Goal: Task Accomplishment & Management: Use online tool/utility

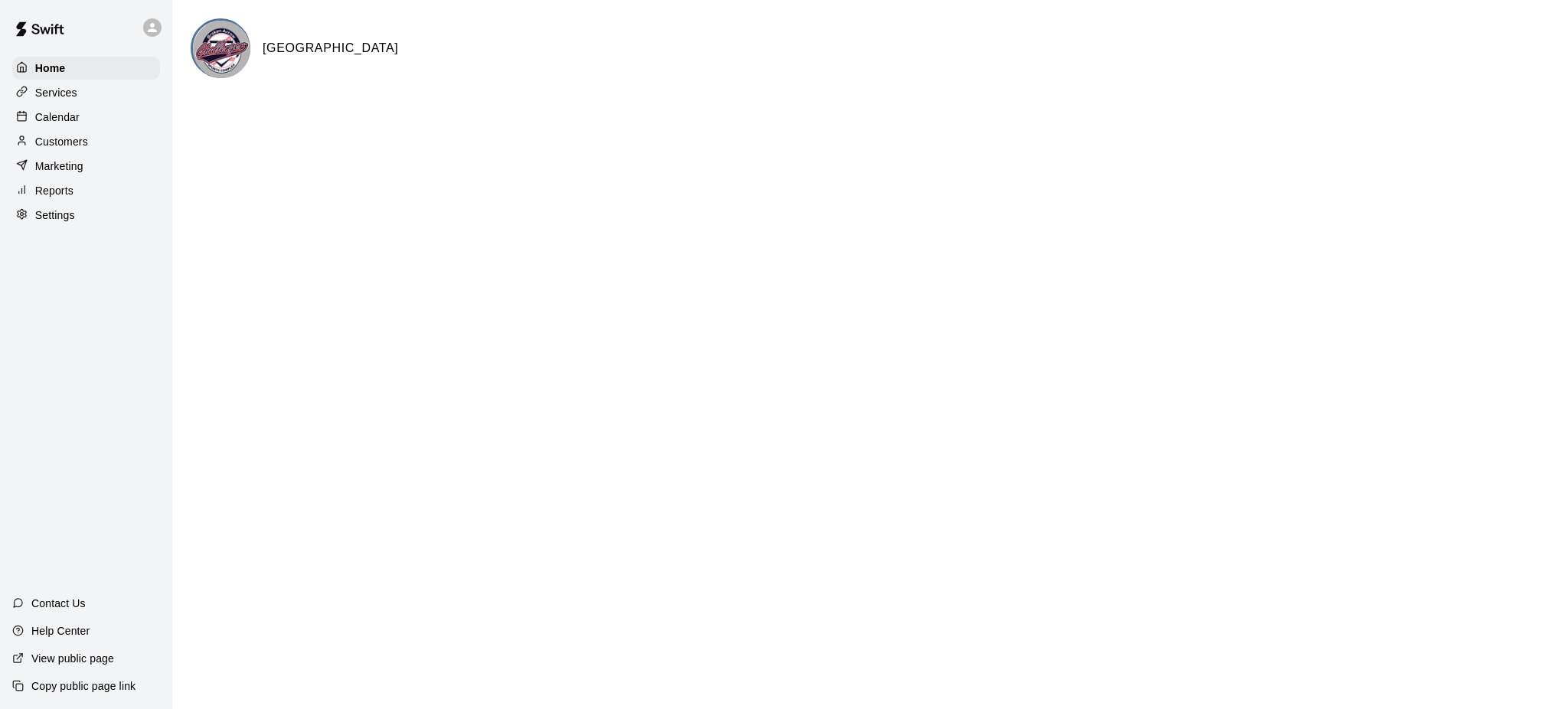
click at [68, 117] on p "Calendar" at bounding box center [57, 117] width 44 height 16
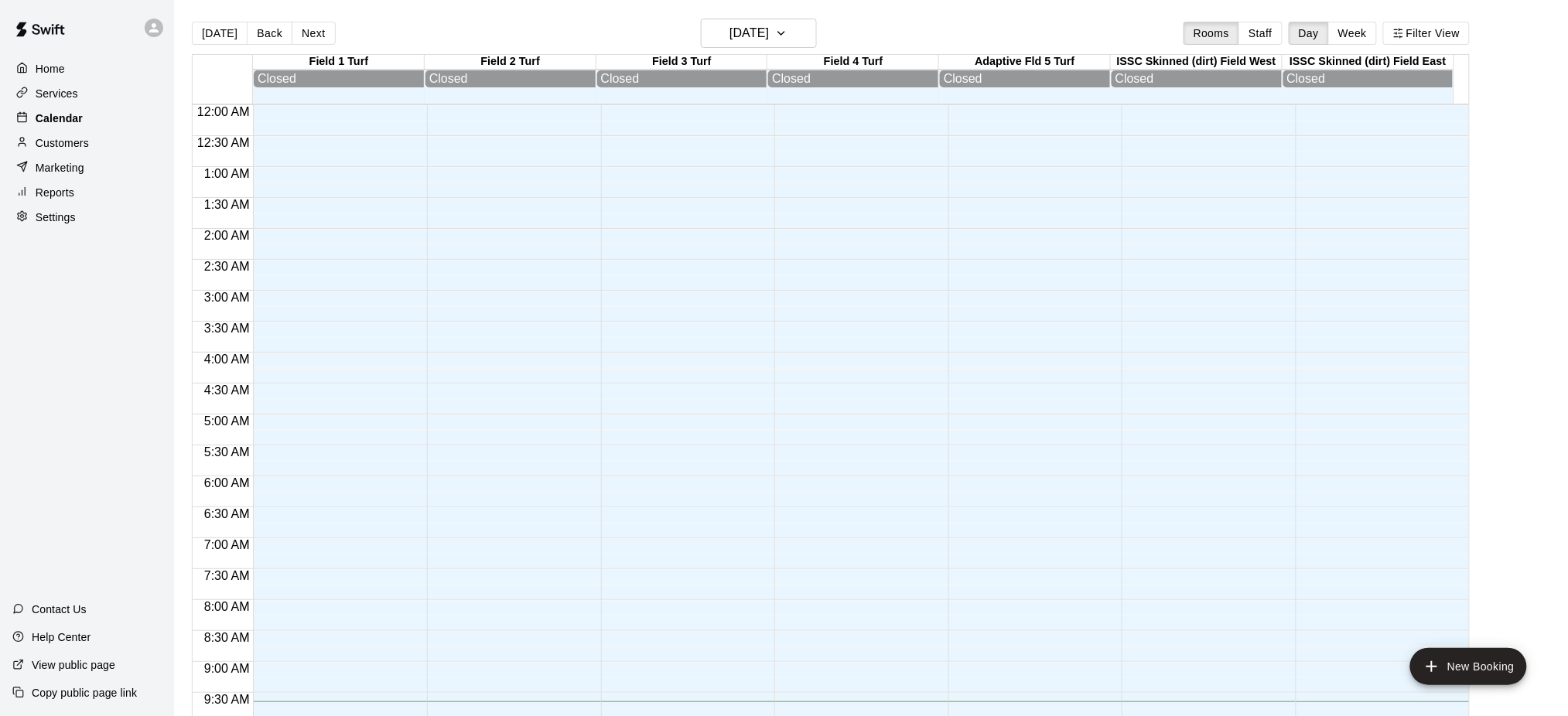
scroll to position [597, 0]
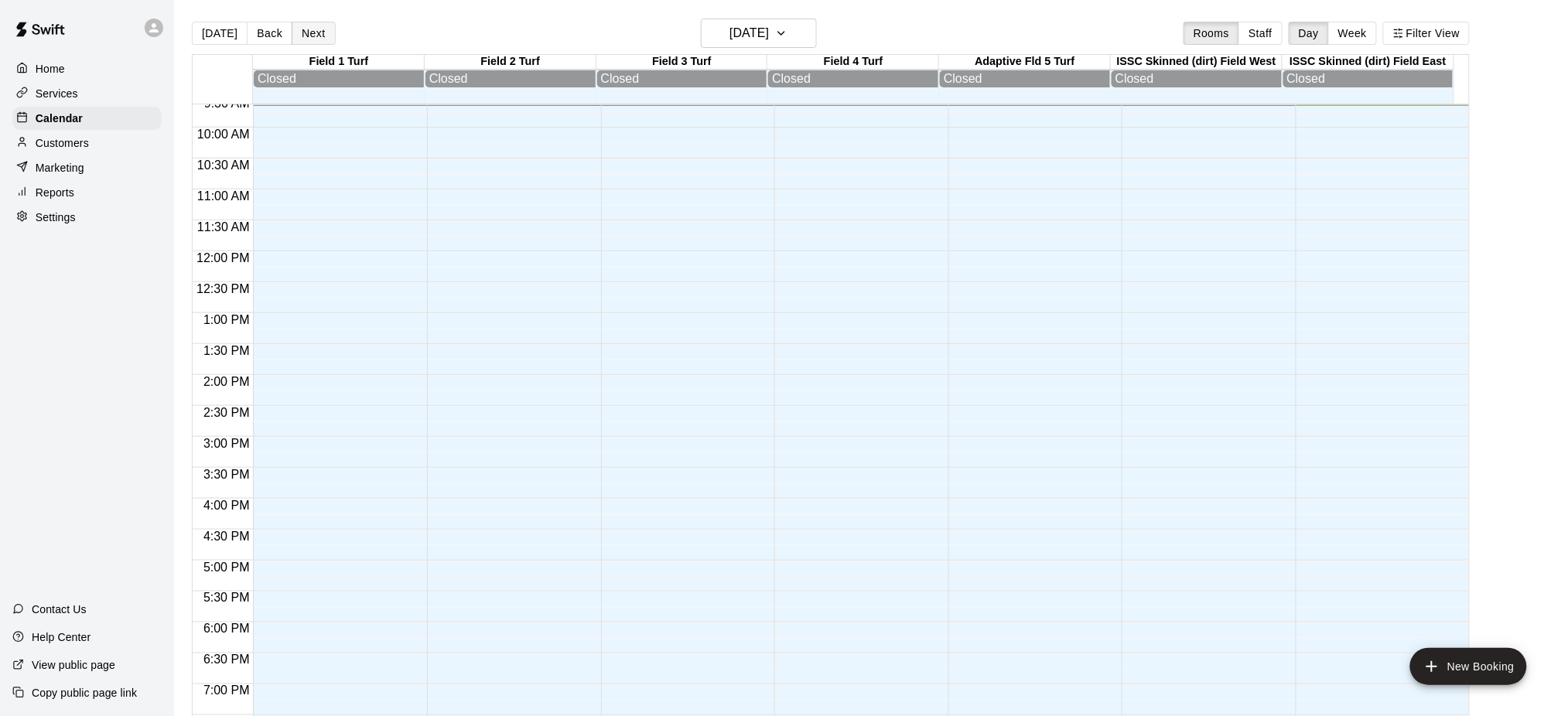
click at [303, 26] on button "Next" at bounding box center [313, 33] width 43 height 23
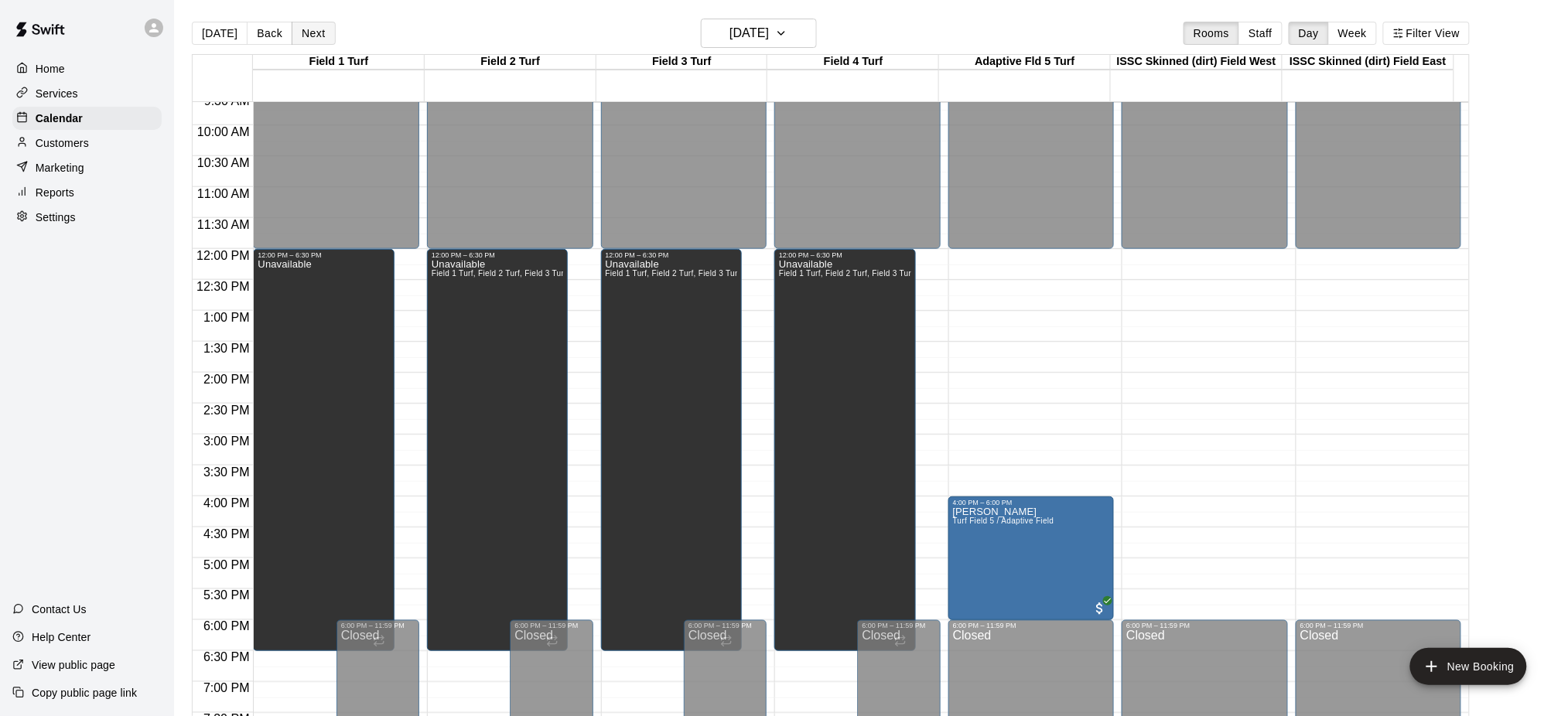
click at [308, 28] on button "Next" at bounding box center [313, 33] width 43 height 23
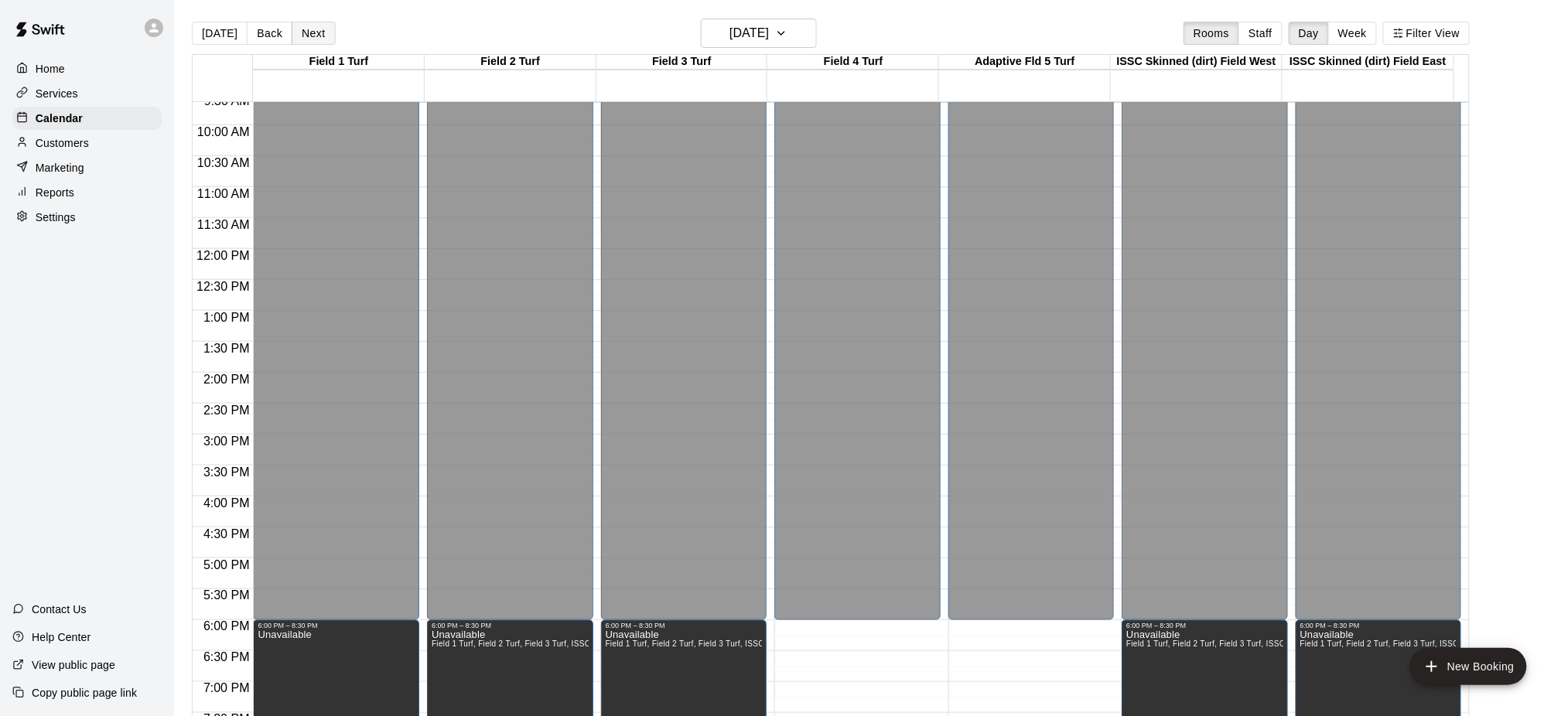
click at [308, 28] on button "Next" at bounding box center [313, 33] width 43 height 23
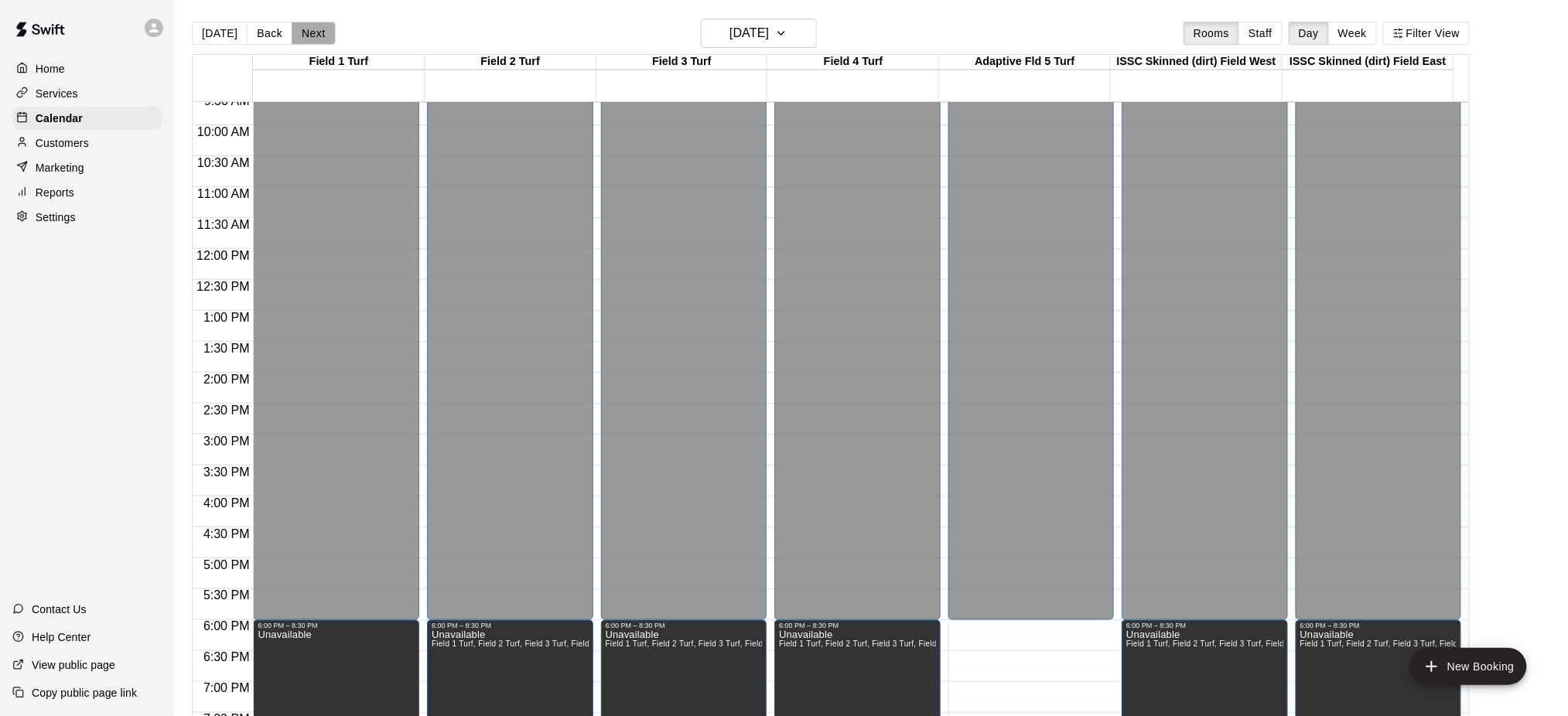
click at [308, 28] on button "Next" at bounding box center [313, 33] width 43 height 23
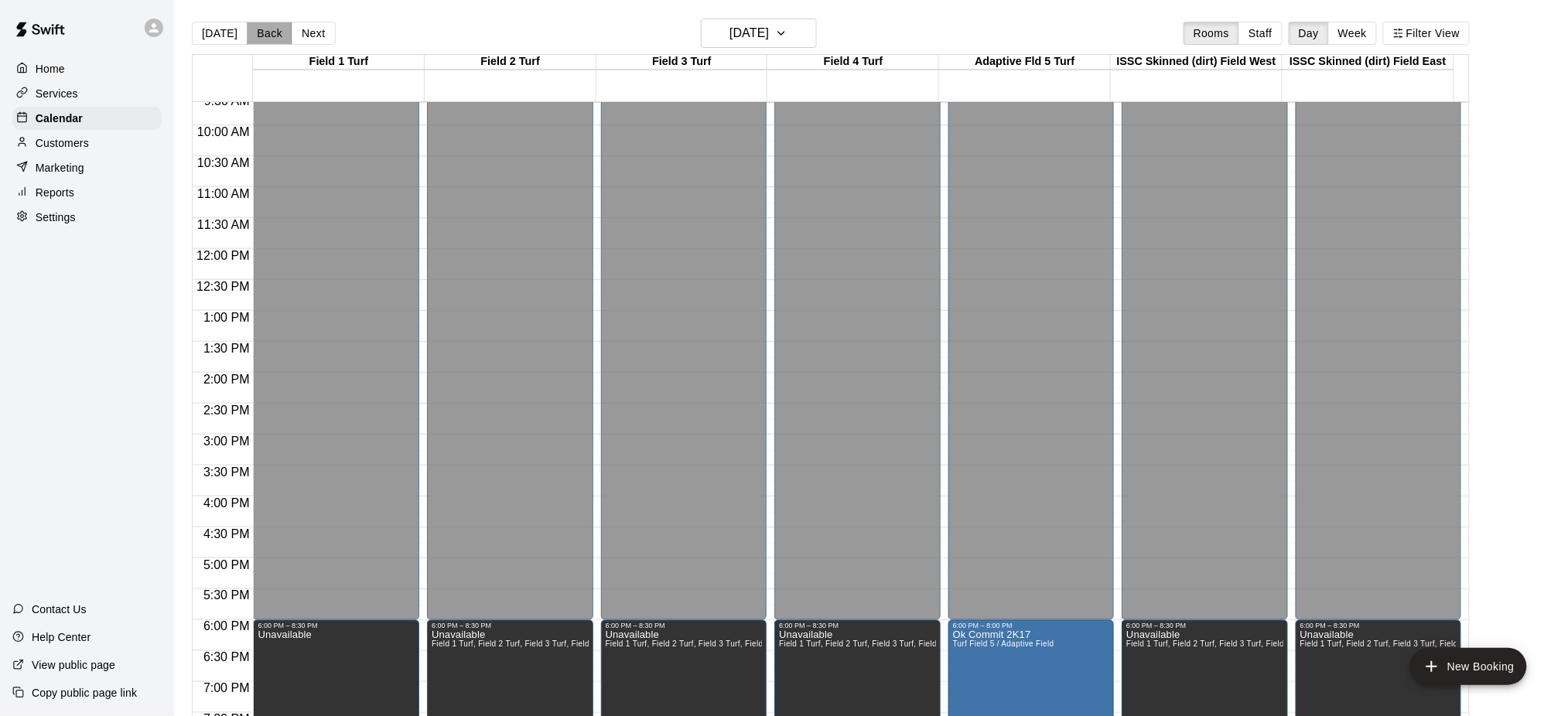
click at [275, 31] on button "Back" at bounding box center [269, 33] width 46 height 23
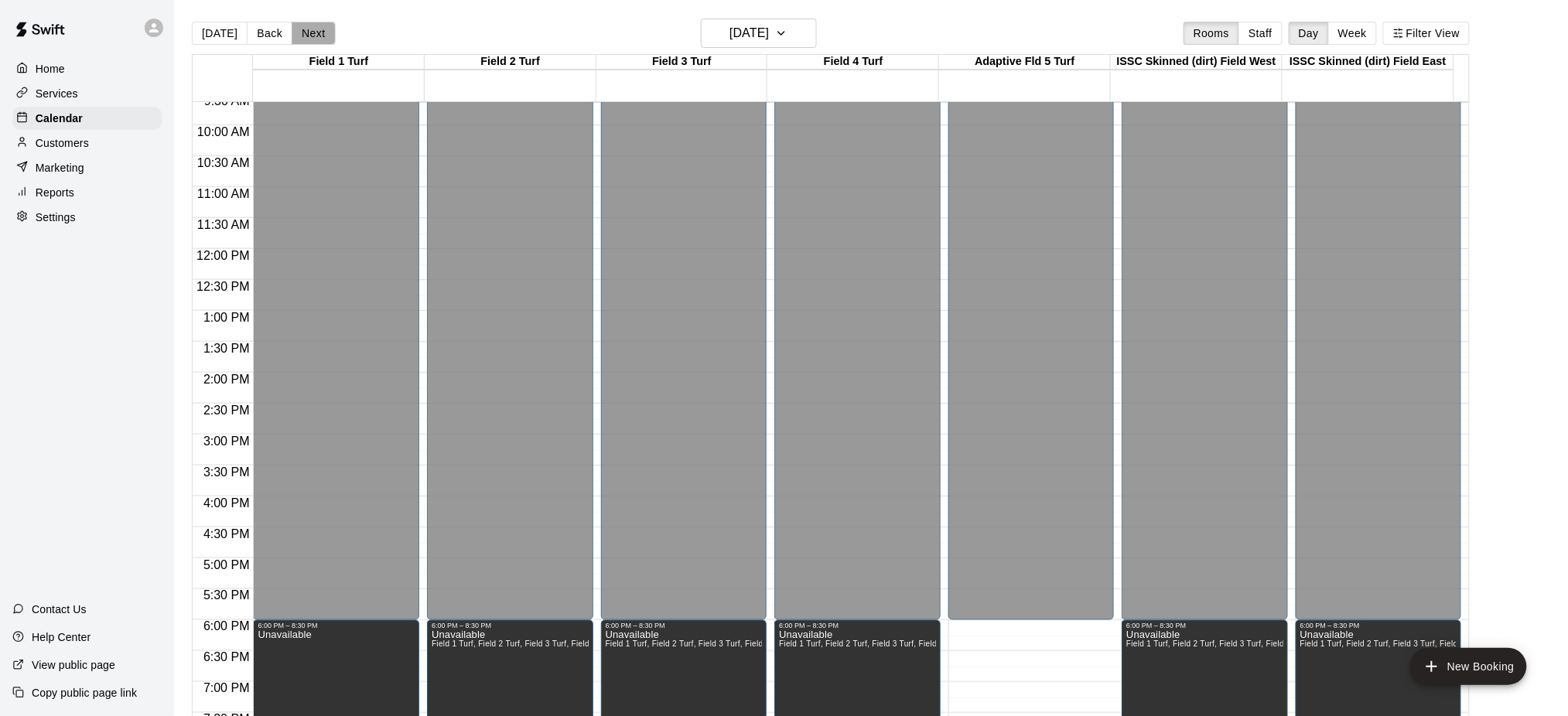
click at [316, 31] on button "Next" at bounding box center [313, 33] width 43 height 23
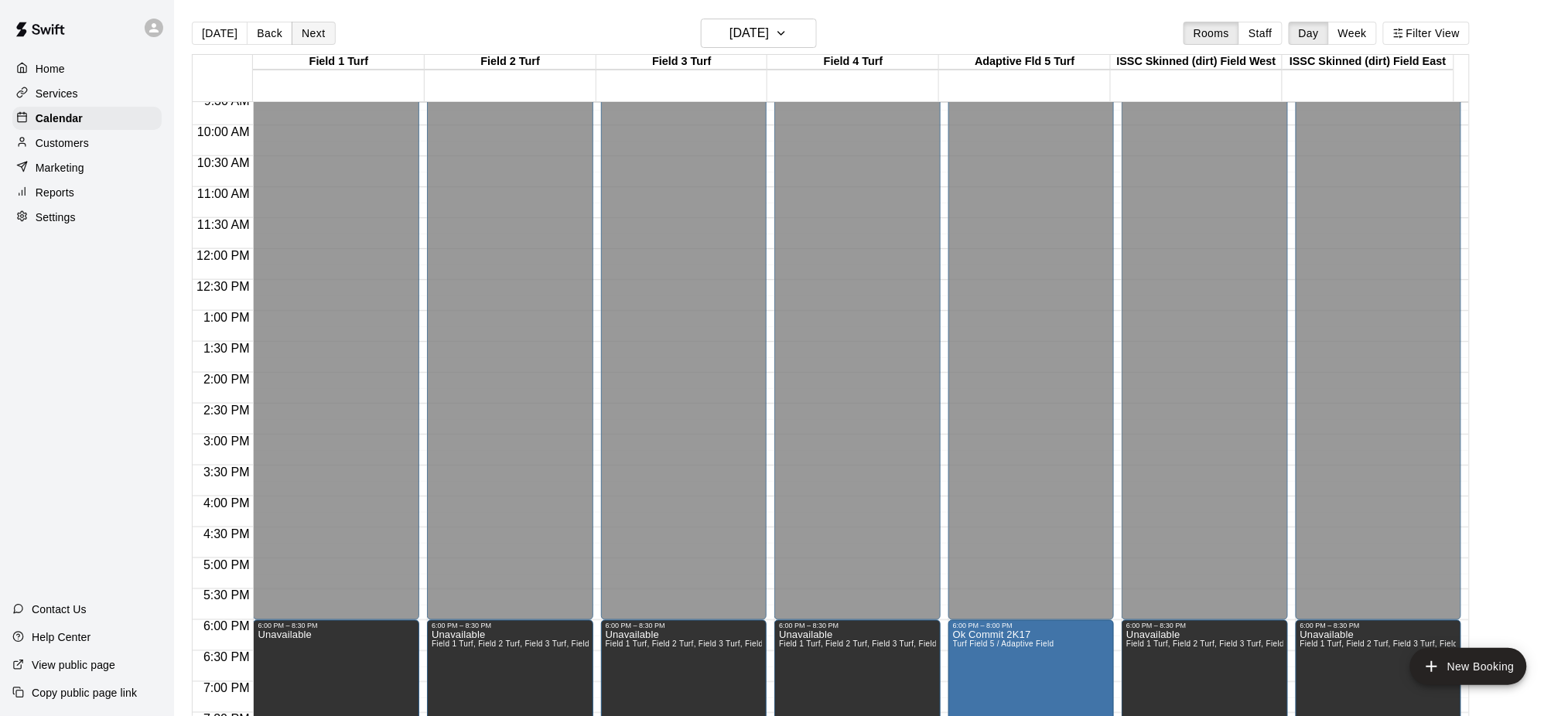
click at [316, 31] on button "Next" at bounding box center [313, 33] width 43 height 23
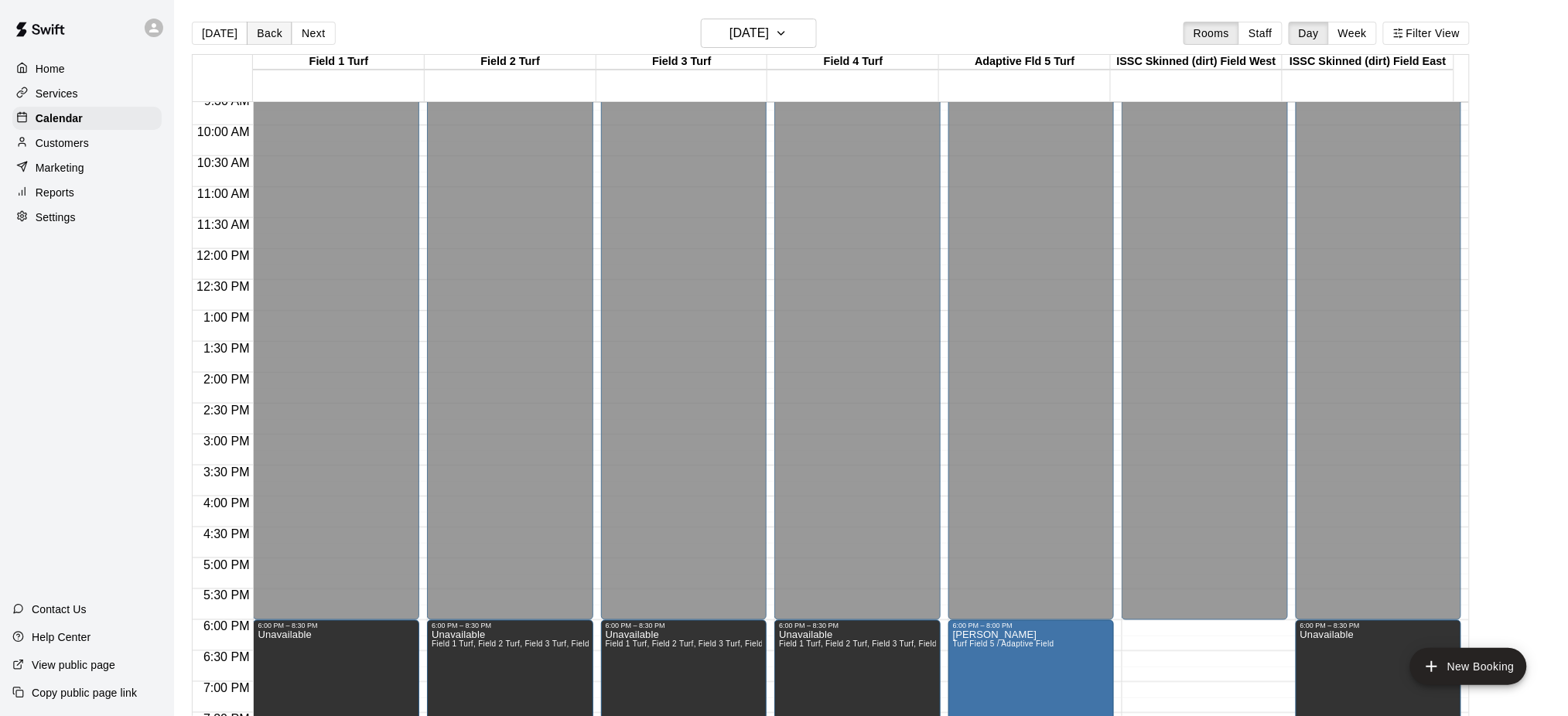
click at [275, 32] on button "Back" at bounding box center [269, 33] width 46 height 23
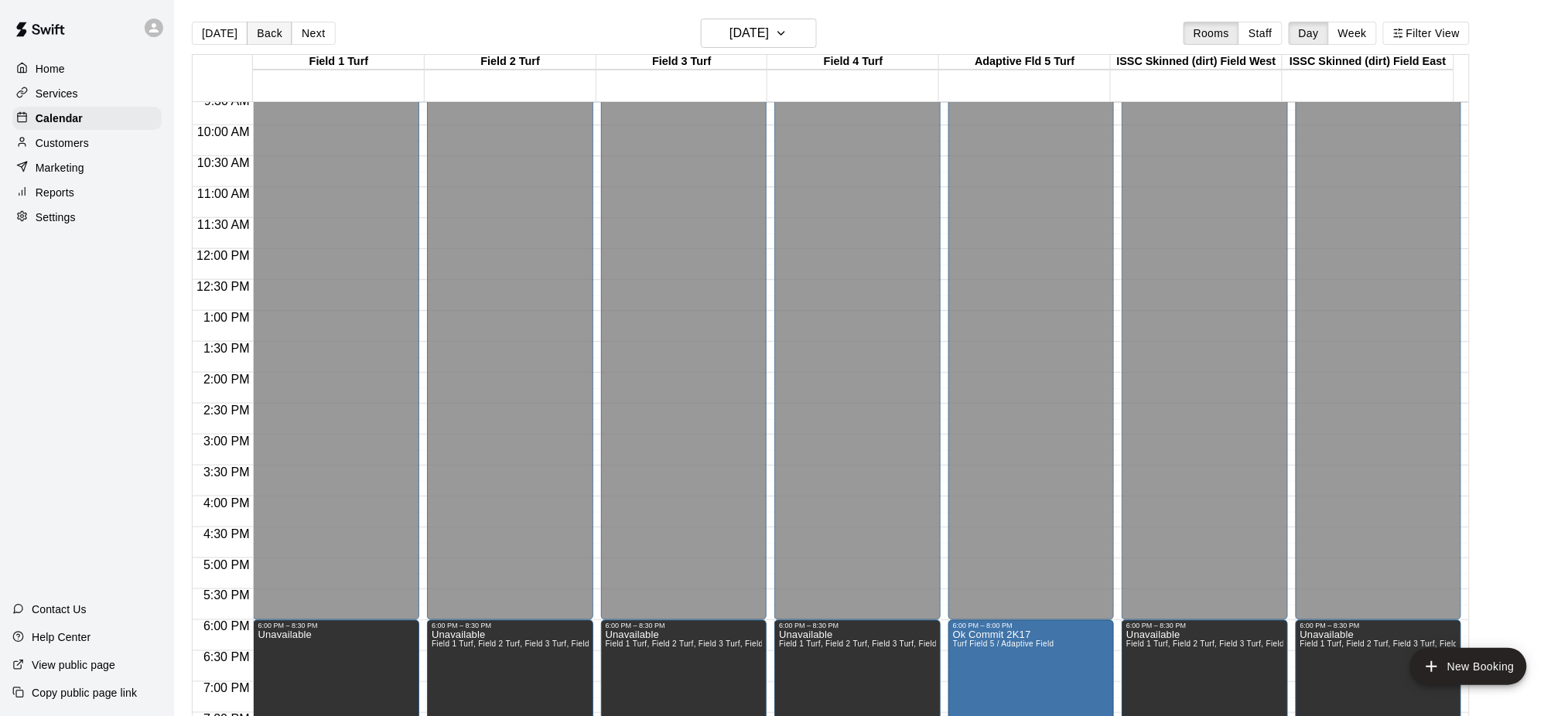
click at [275, 32] on button "Back" at bounding box center [269, 33] width 46 height 23
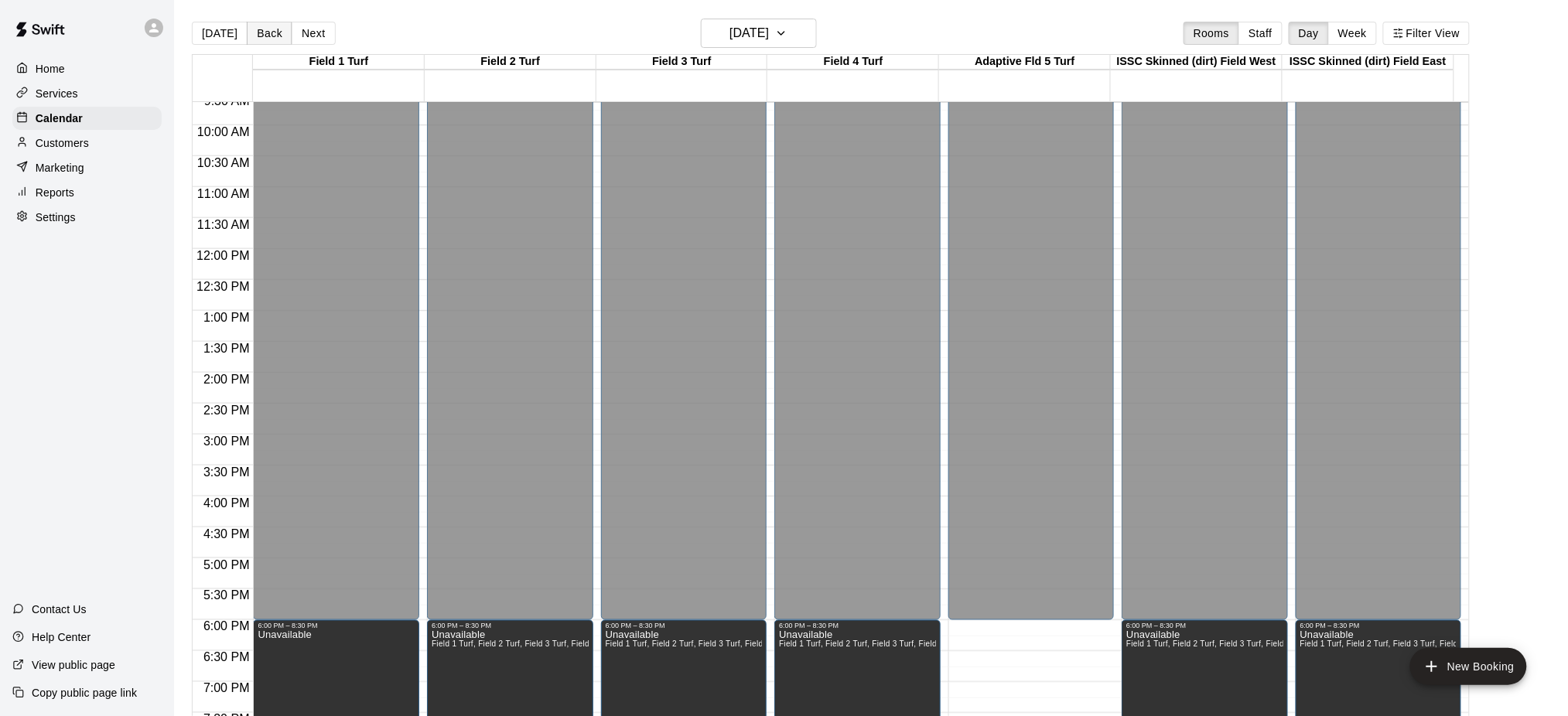
click at [275, 32] on button "Back" at bounding box center [269, 33] width 46 height 23
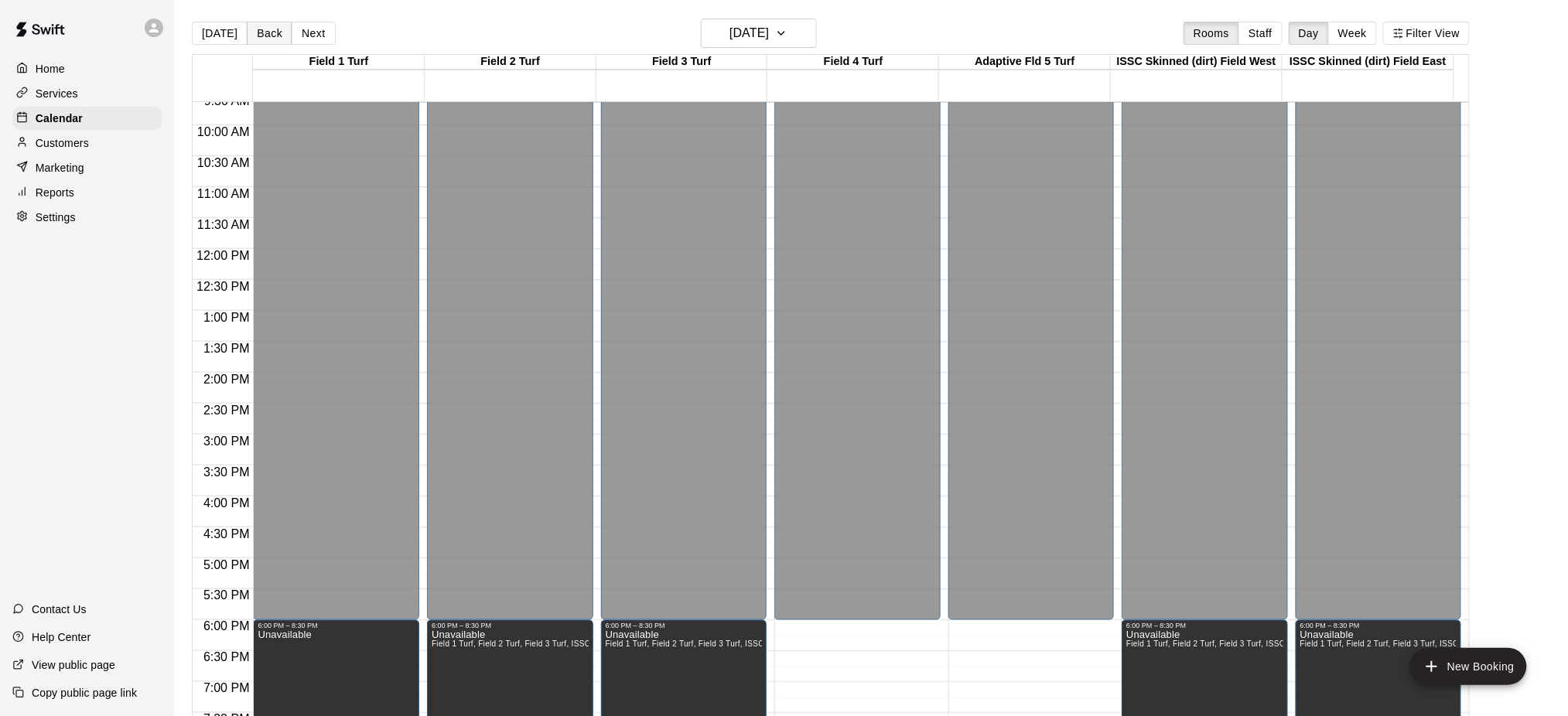
click at [275, 32] on button "Back" at bounding box center [269, 33] width 46 height 23
